Goal: Find specific page/section: Find specific page/section

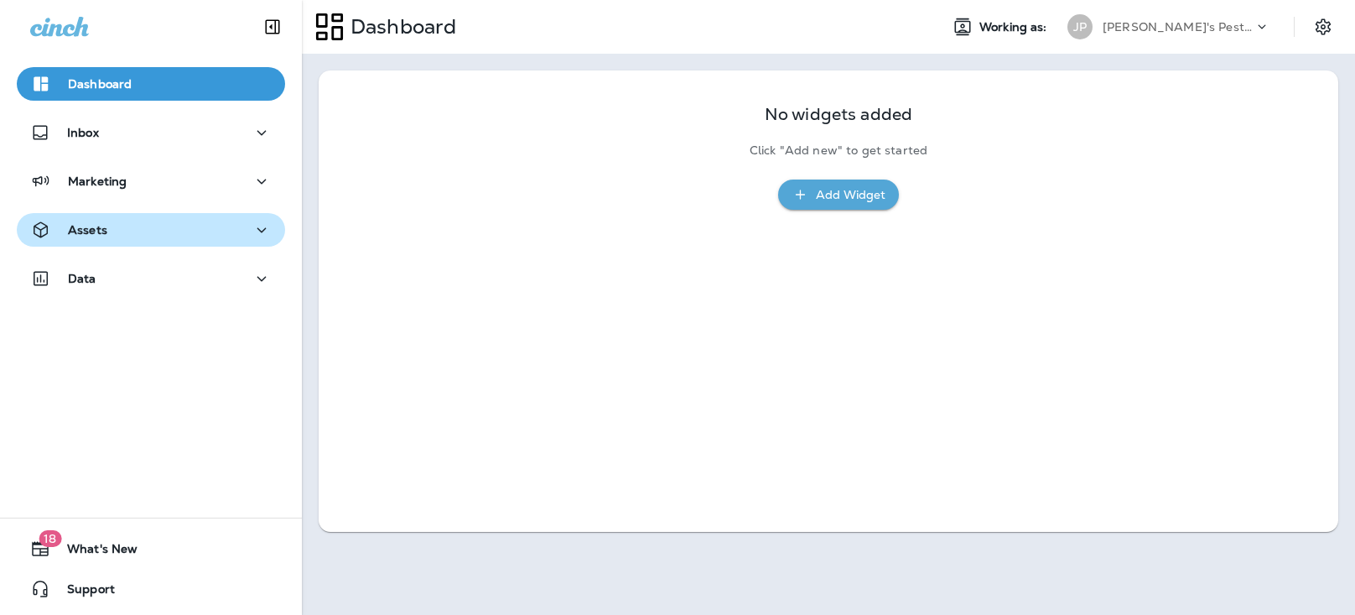
click at [105, 227] on p "Assets" at bounding box center [87, 229] width 39 height 13
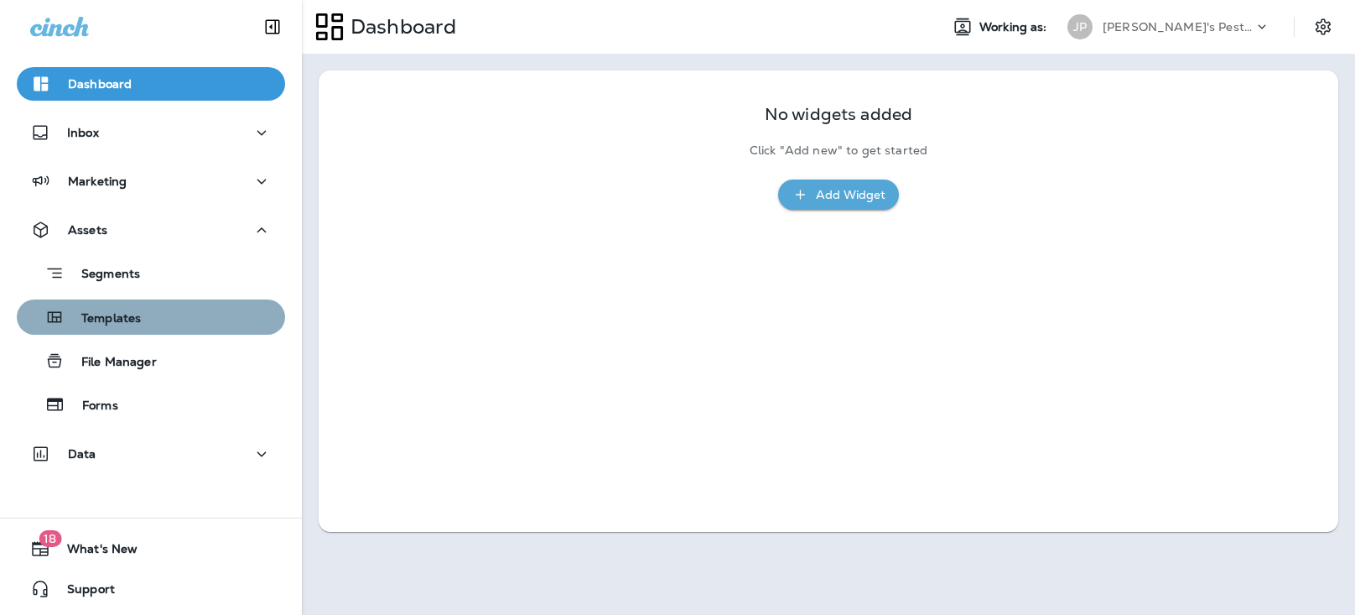
click at [115, 319] on p "Templates" at bounding box center [103, 319] width 76 height 16
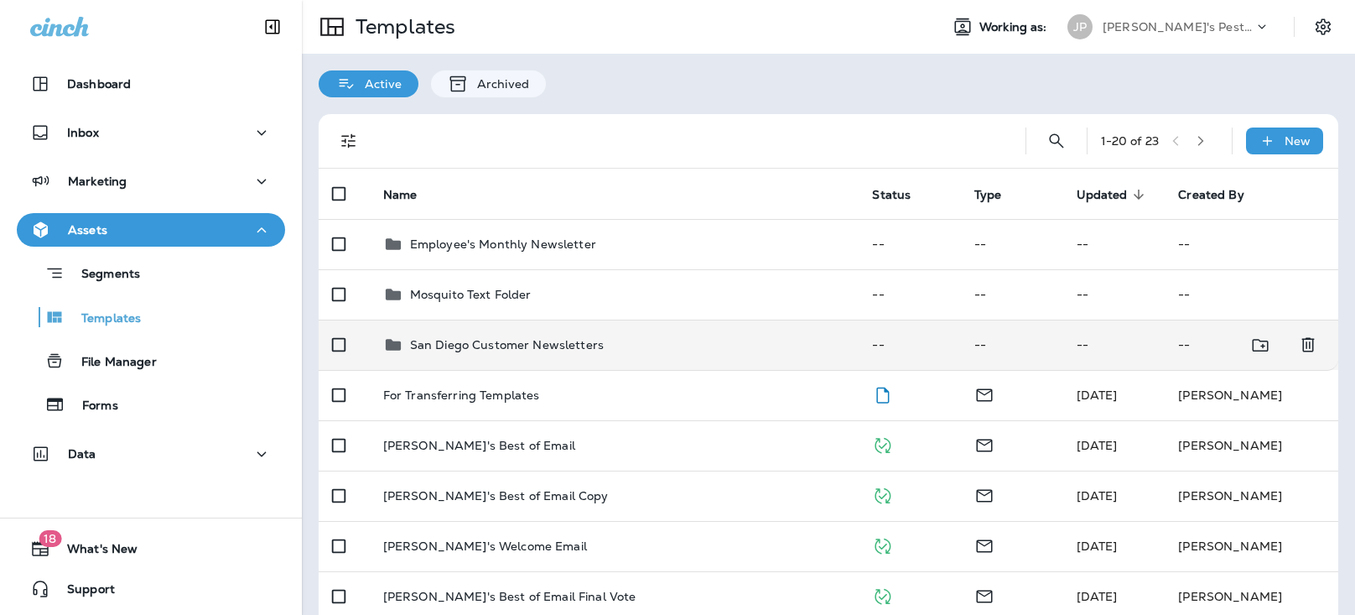
click at [438, 335] on div "San Diego Customer Newsletters" at bounding box center [507, 345] width 194 height 20
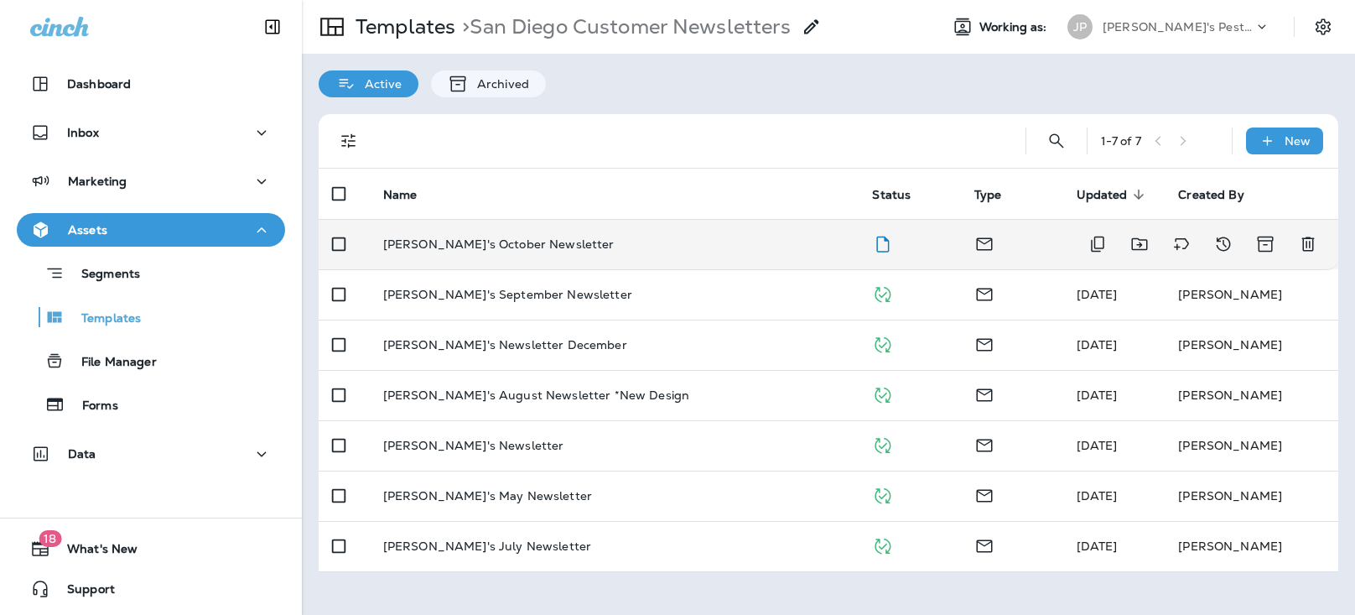
click at [454, 238] on p "[PERSON_NAME]'s October Newsletter" at bounding box center [498, 243] width 231 height 13
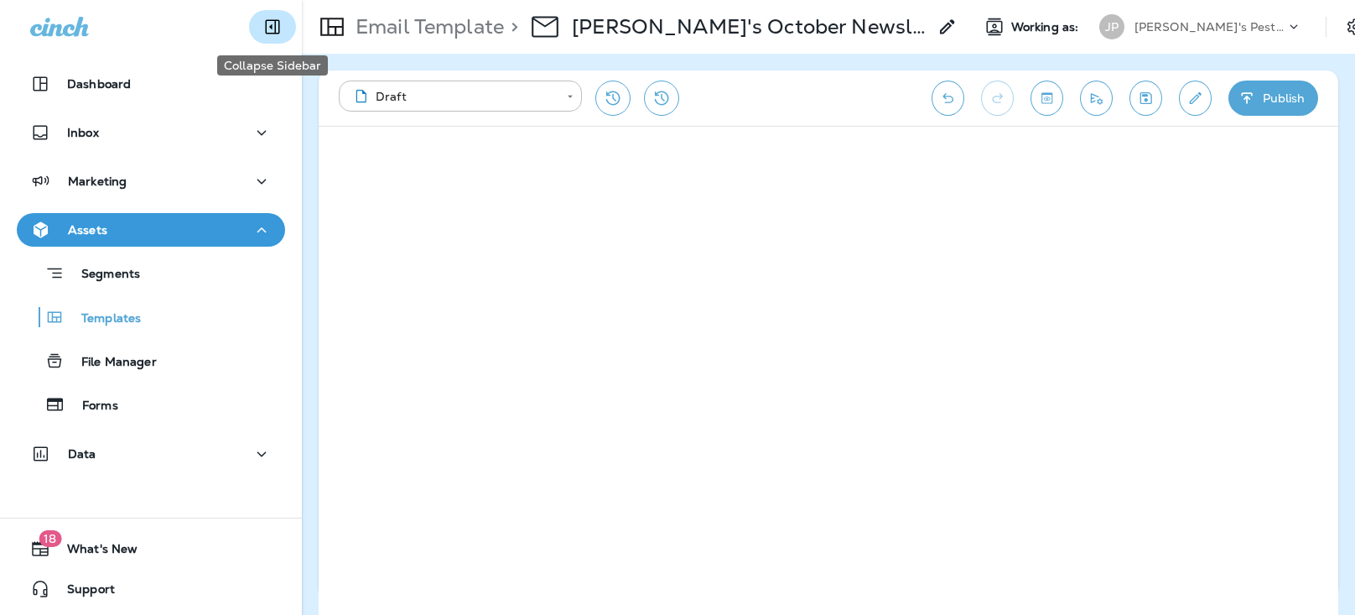
click at [277, 18] on icon "Collapse Sidebar" at bounding box center [273, 27] width 20 height 20
